Goal: Navigation & Orientation: Find specific page/section

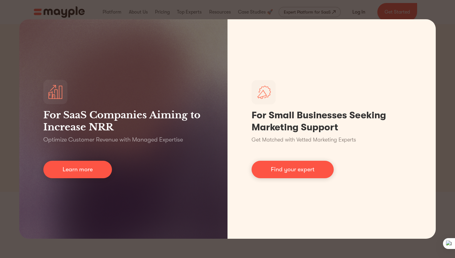
click at [445, 55] on div "For SaaS Companies Aiming to Increase NRR Optimize Customer Revenue with Manage…" at bounding box center [227, 129] width 455 height 258
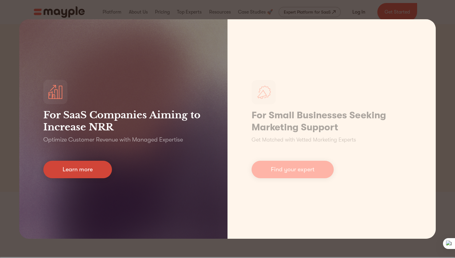
click at [95, 161] on link "Learn more" at bounding box center [77, 169] width 69 height 17
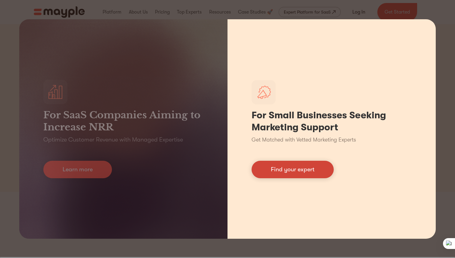
click at [305, 165] on link "Find your expert" at bounding box center [292, 169] width 82 height 17
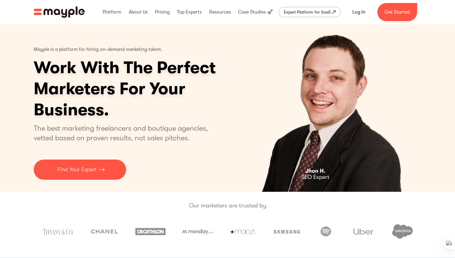
click at [78, 15] on img "home" at bounding box center [59, 11] width 51 height 11
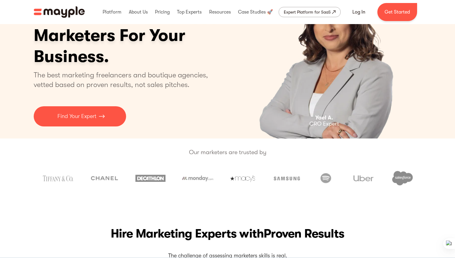
scroll to position [54, 0]
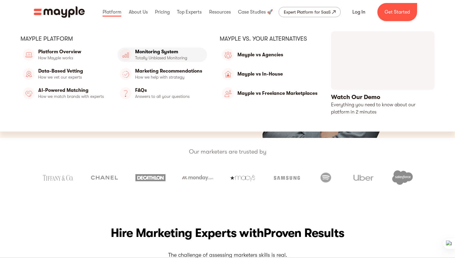
click at [158, 60] on link "Monitoring System" at bounding box center [162, 55] width 90 height 14
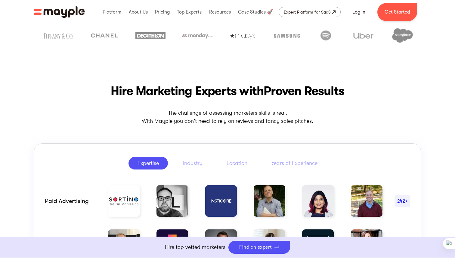
scroll to position [197, 0]
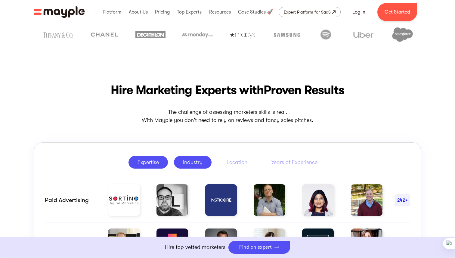
click at [198, 161] on div "Industry" at bounding box center [193, 161] width 20 height 7
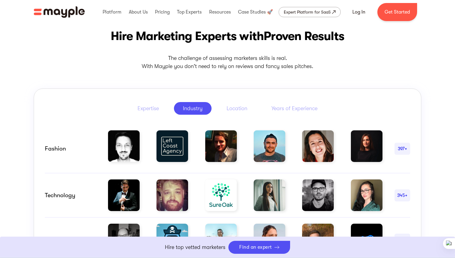
scroll to position [251, 0]
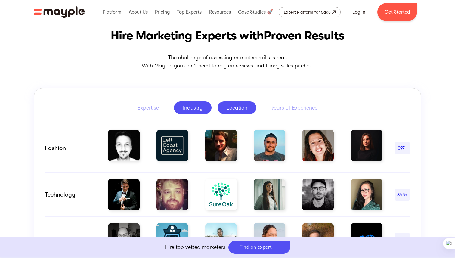
click at [239, 106] on div "Location" at bounding box center [236, 107] width 21 height 7
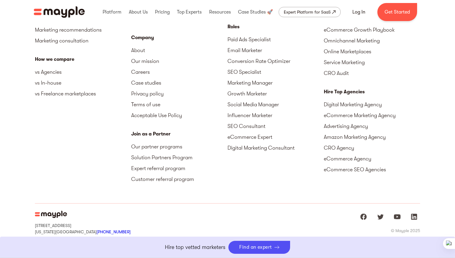
scroll to position [2732, 0]
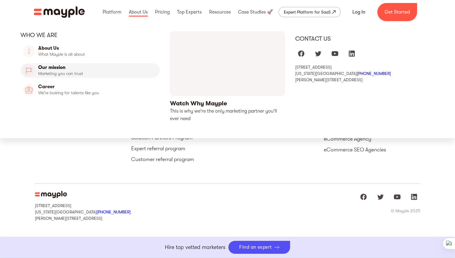
click at [56, 72] on link "Our Mission" at bounding box center [89, 70] width 139 height 14
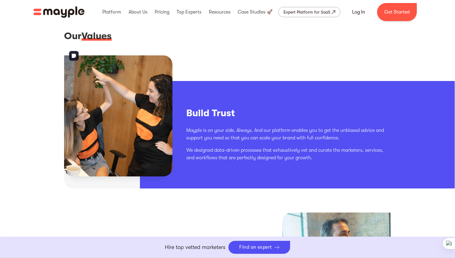
scroll to position [252, 1]
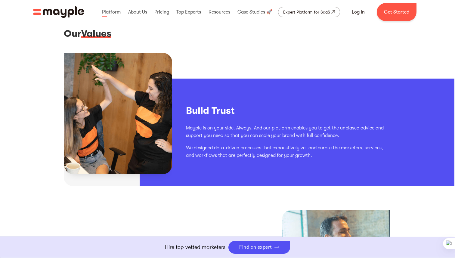
click at [63, 8] on img "home" at bounding box center [58, 11] width 51 height 11
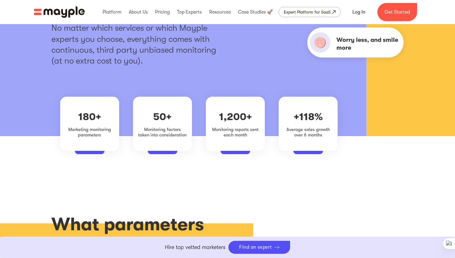
scroll to position [355, 0]
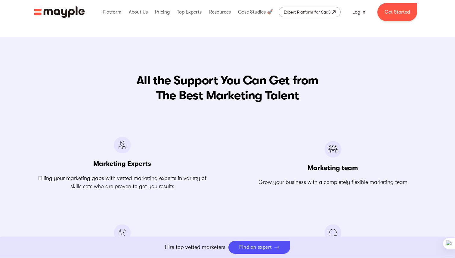
scroll to position [660, 0]
